Goal: Task Accomplishment & Management: Manage account settings

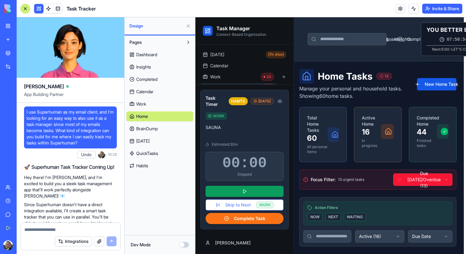
scroll to position [83446, 0]
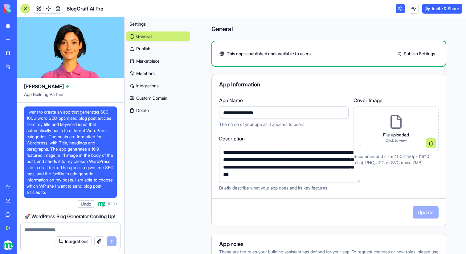
scroll to position [50145, 0]
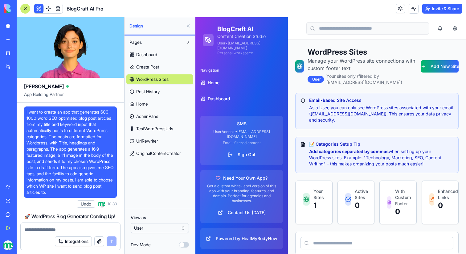
scroll to position [50197, 0]
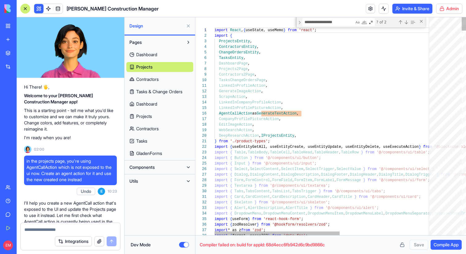
scroll to position [55, 0]
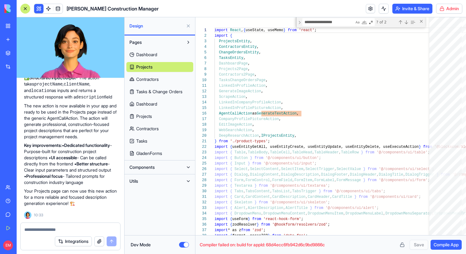
click at [184, 245] on button "Dev Mode" at bounding box center [184, 244] width 10 height 6
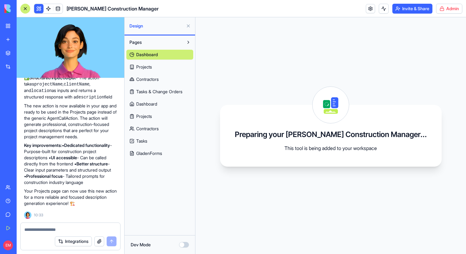
click at [182, 245] on button "Dev Mode" at bounding box center [184, 244] width 10 height 6
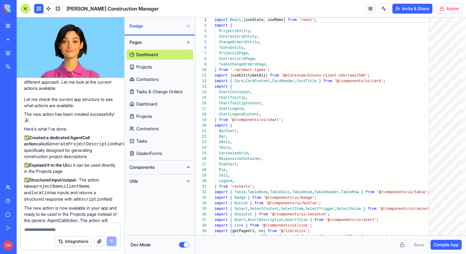
scroll to position [455, 0]
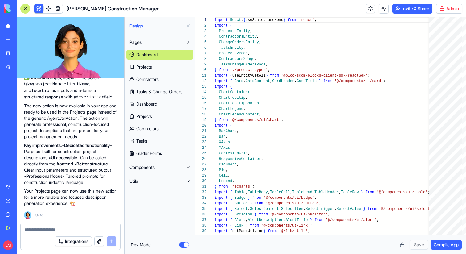
click at [183, 245] on button "Dev Mode" at bounding box center [184, 244] width 10 height 6
